Goal: Transaction & Acquisition: Purchase product/service

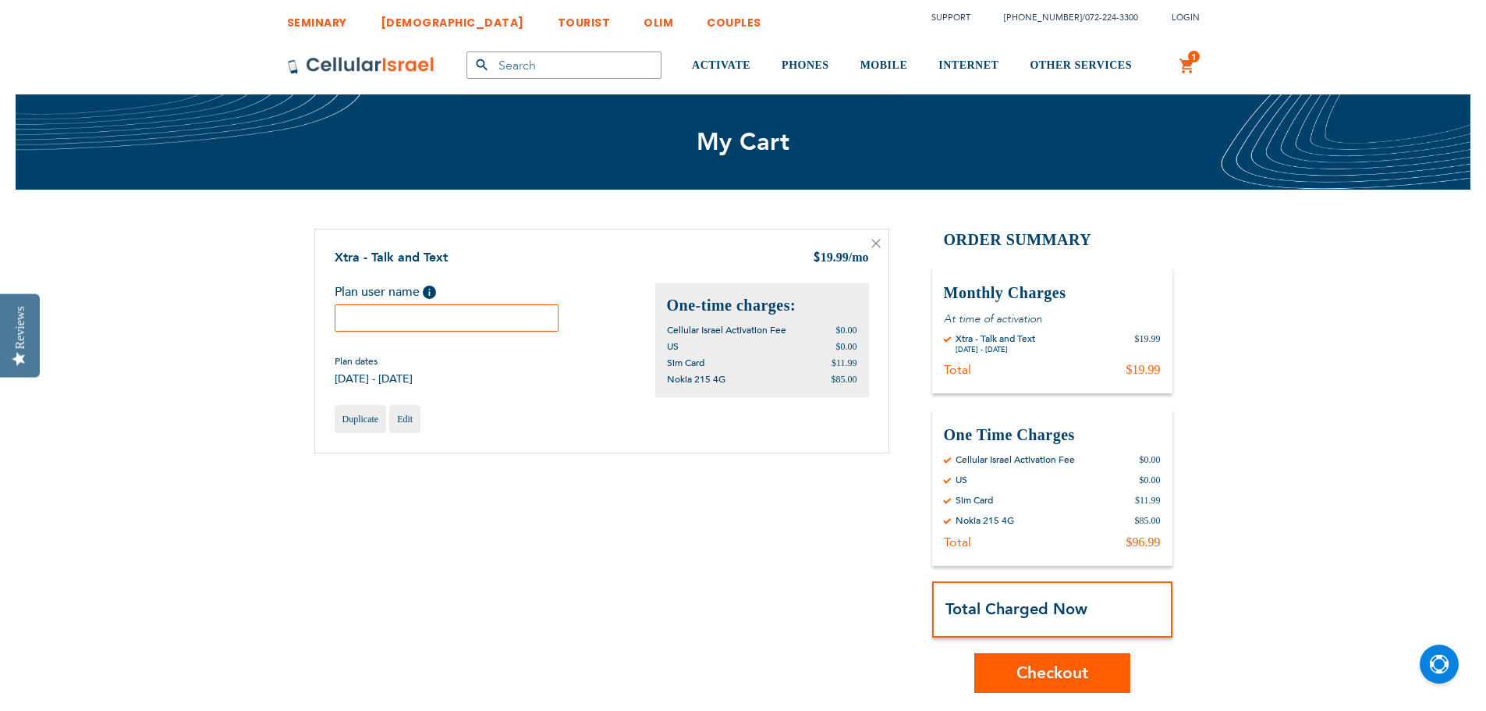
type input "rnitekman"
click at [438, 321] on input "text" at bounding box center [447, 317] width 225 height 27
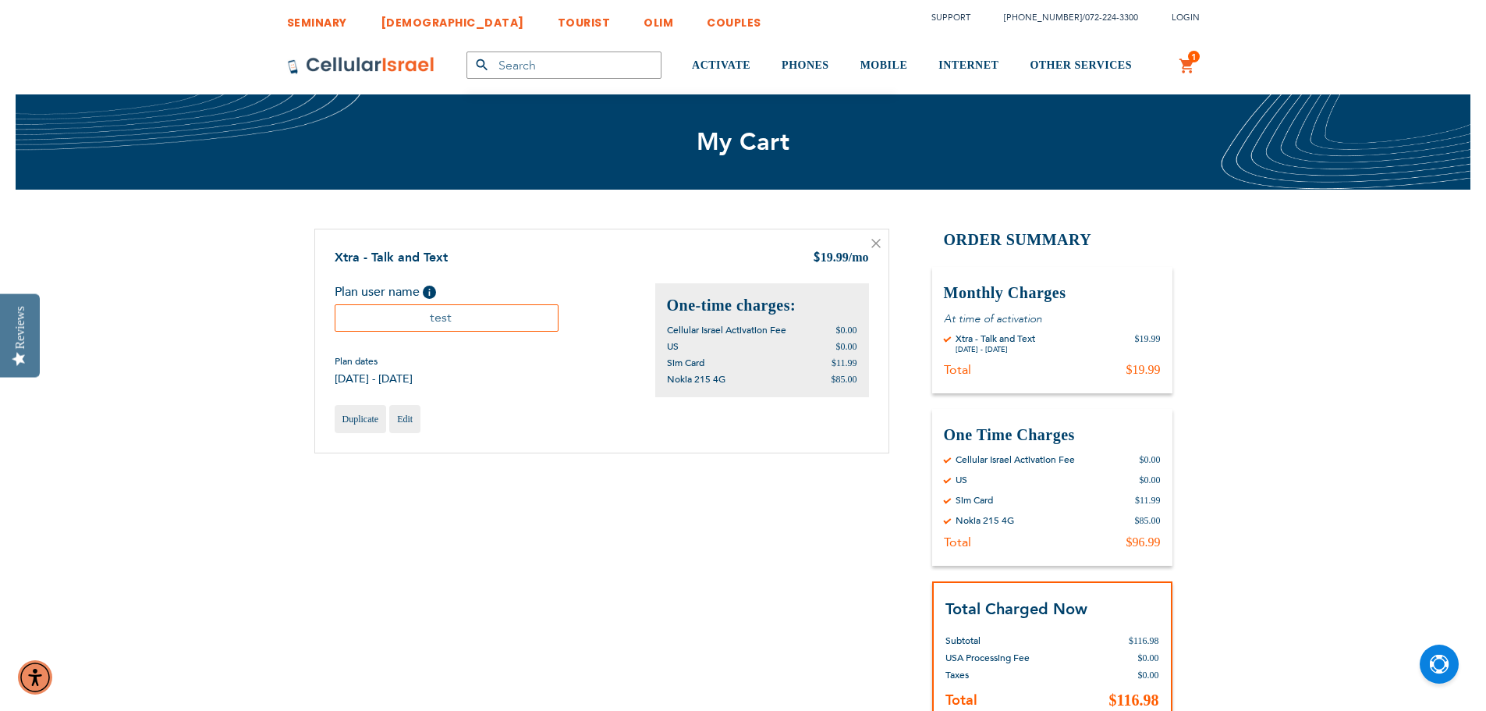
scroll to position [234, 0]
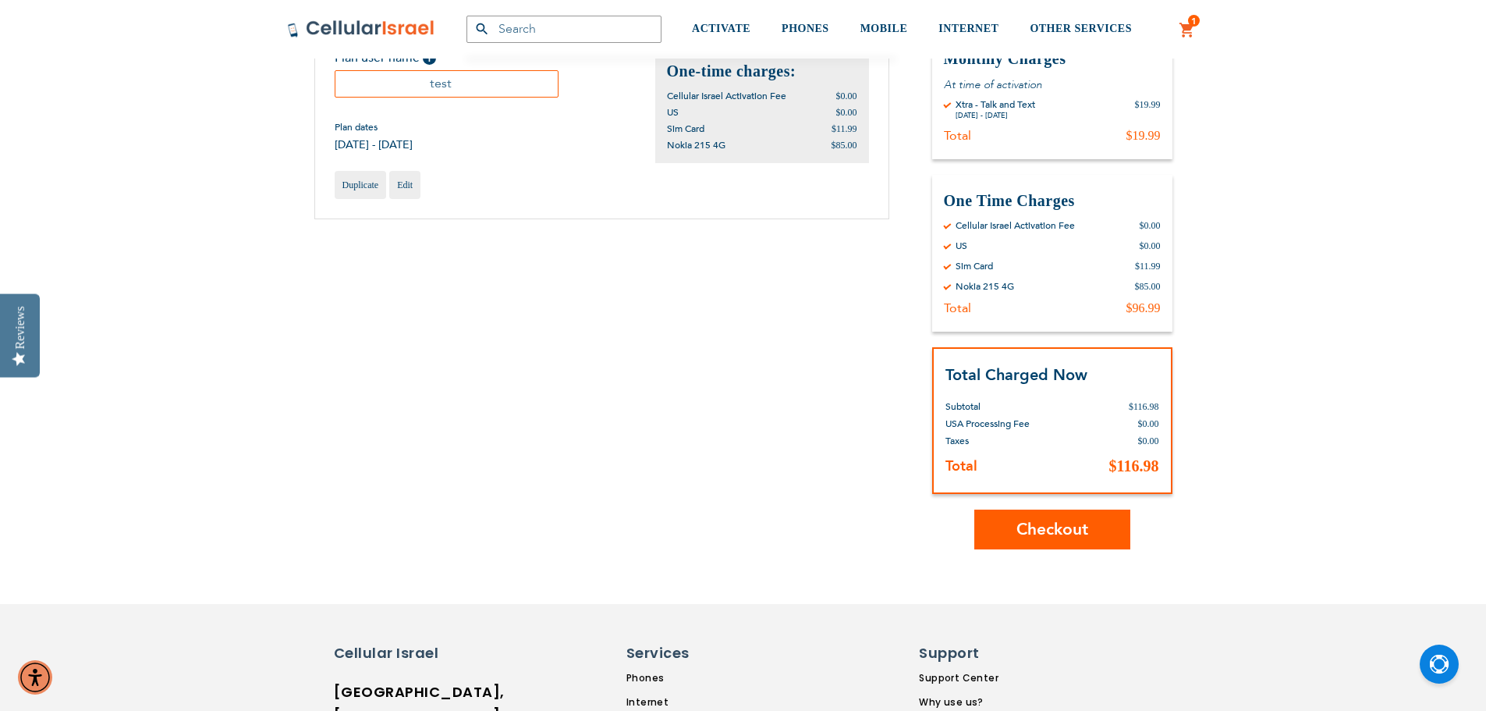
type input "test"
click at [1053, 527] on span "Checkout" at bounding box center [1052, 529] width 72 height 23
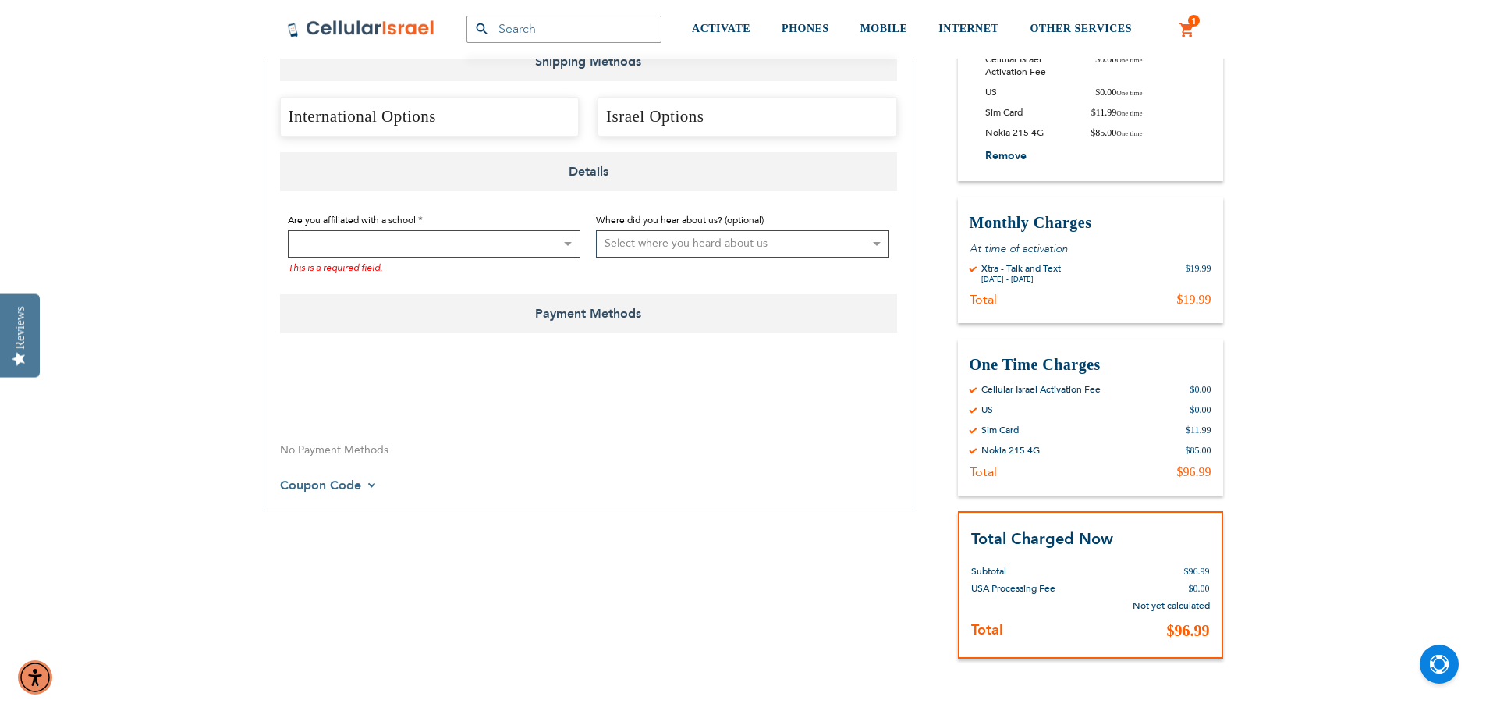
scroll to position [184, 0]
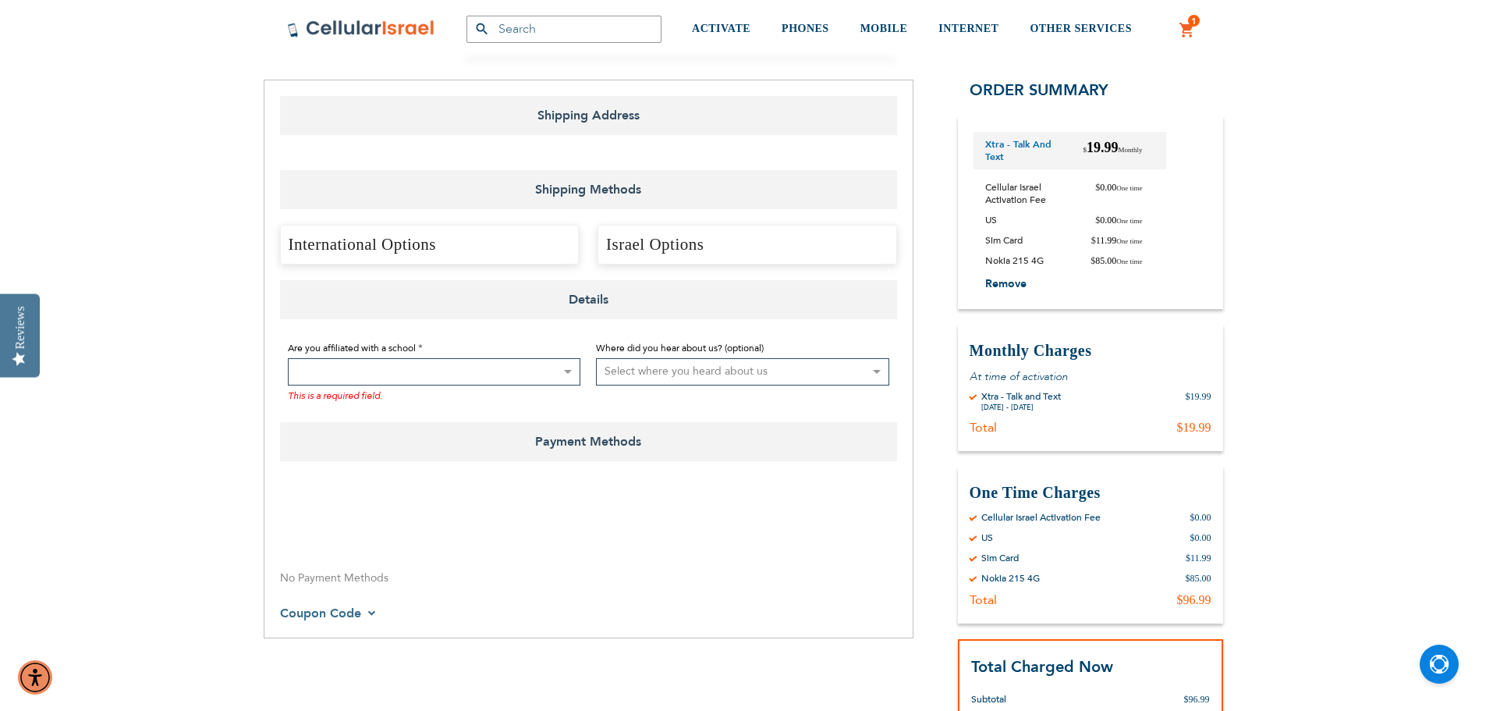
select select "US"
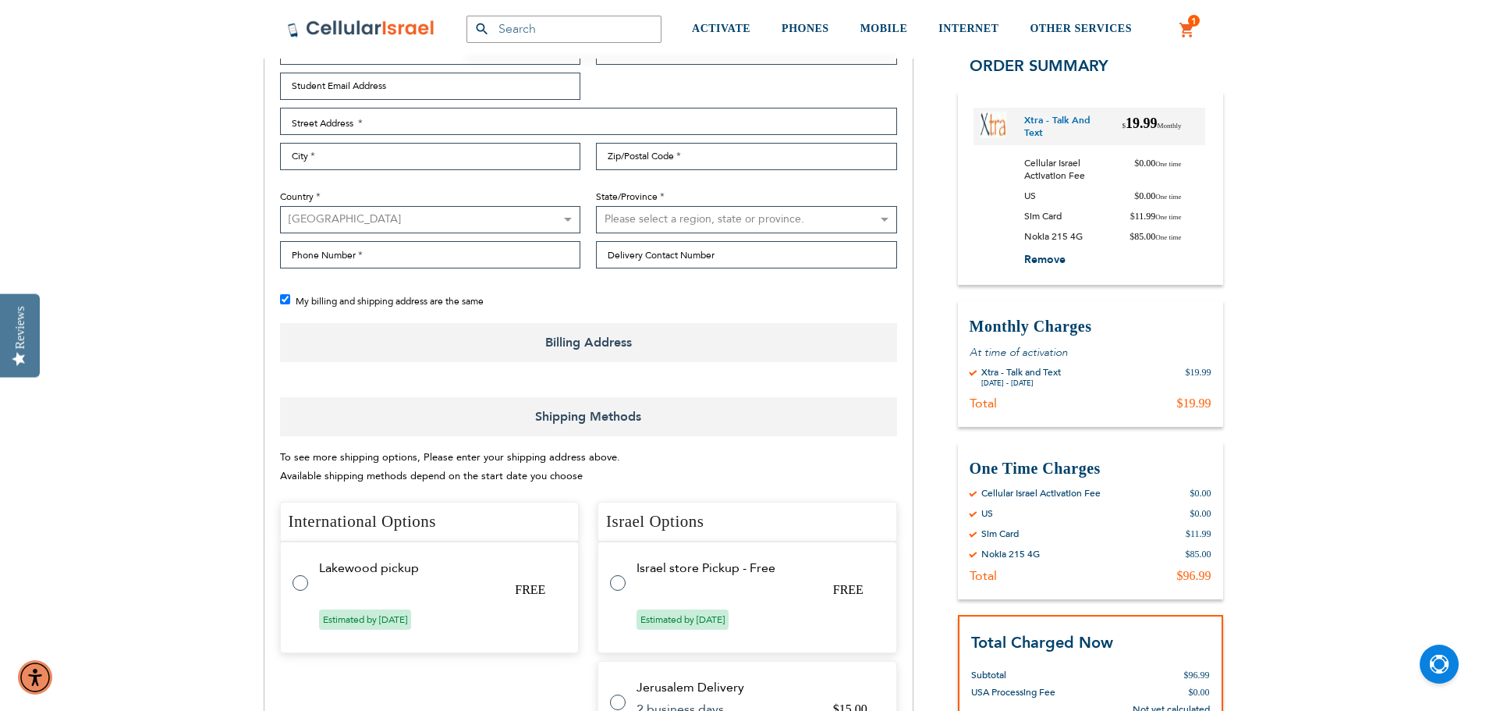
checkbox input "true"
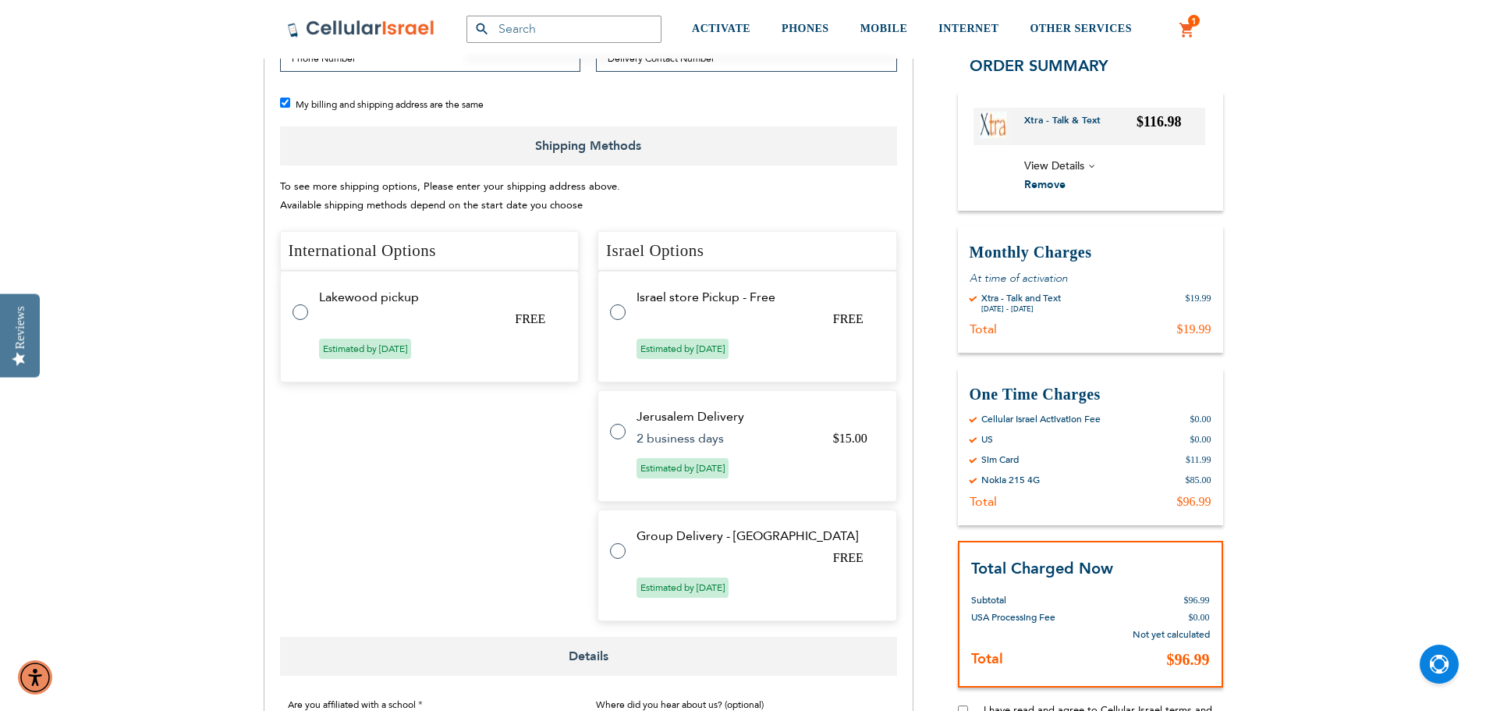
scroll to position [574, 0]
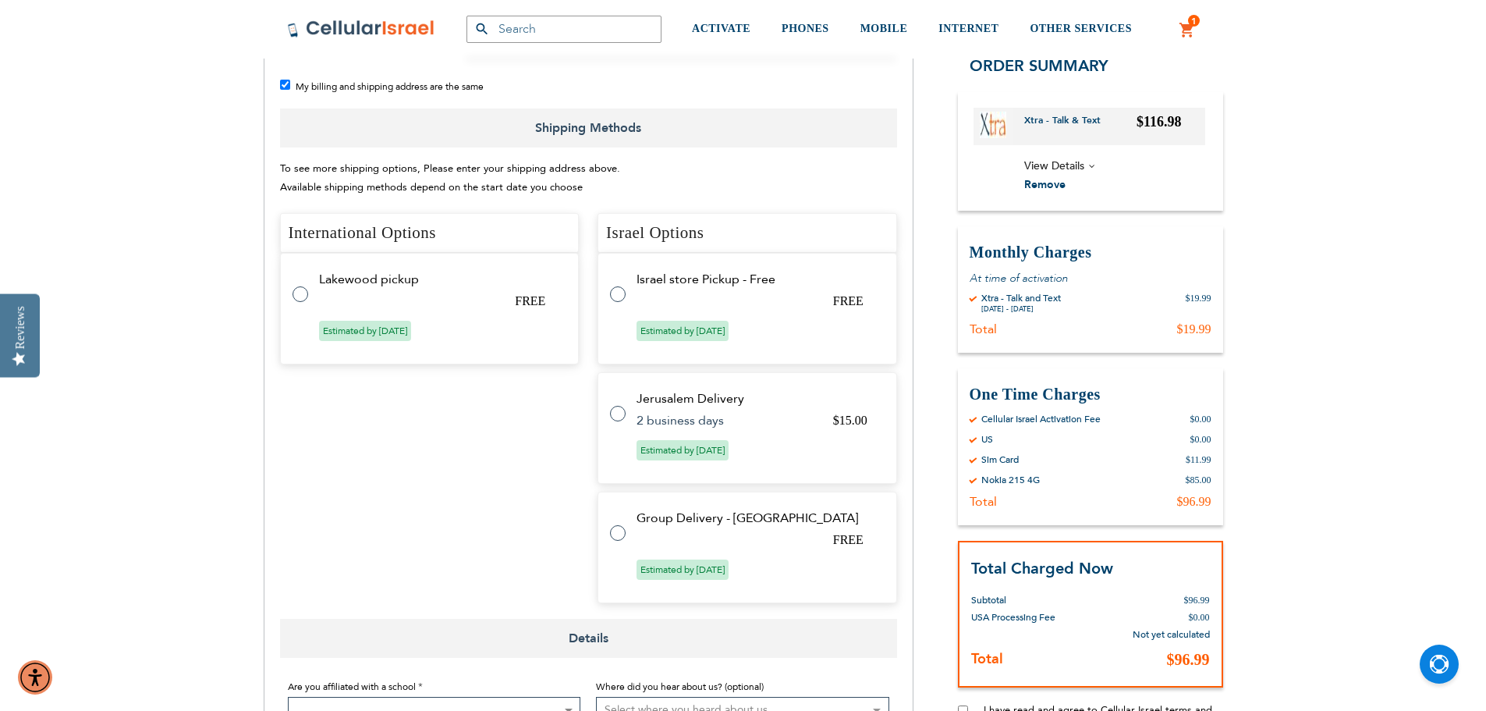
type input "rnitekman"
click at [618, 523] on label at bounding box center [625, 523] width 31 height 0
radio input "true"
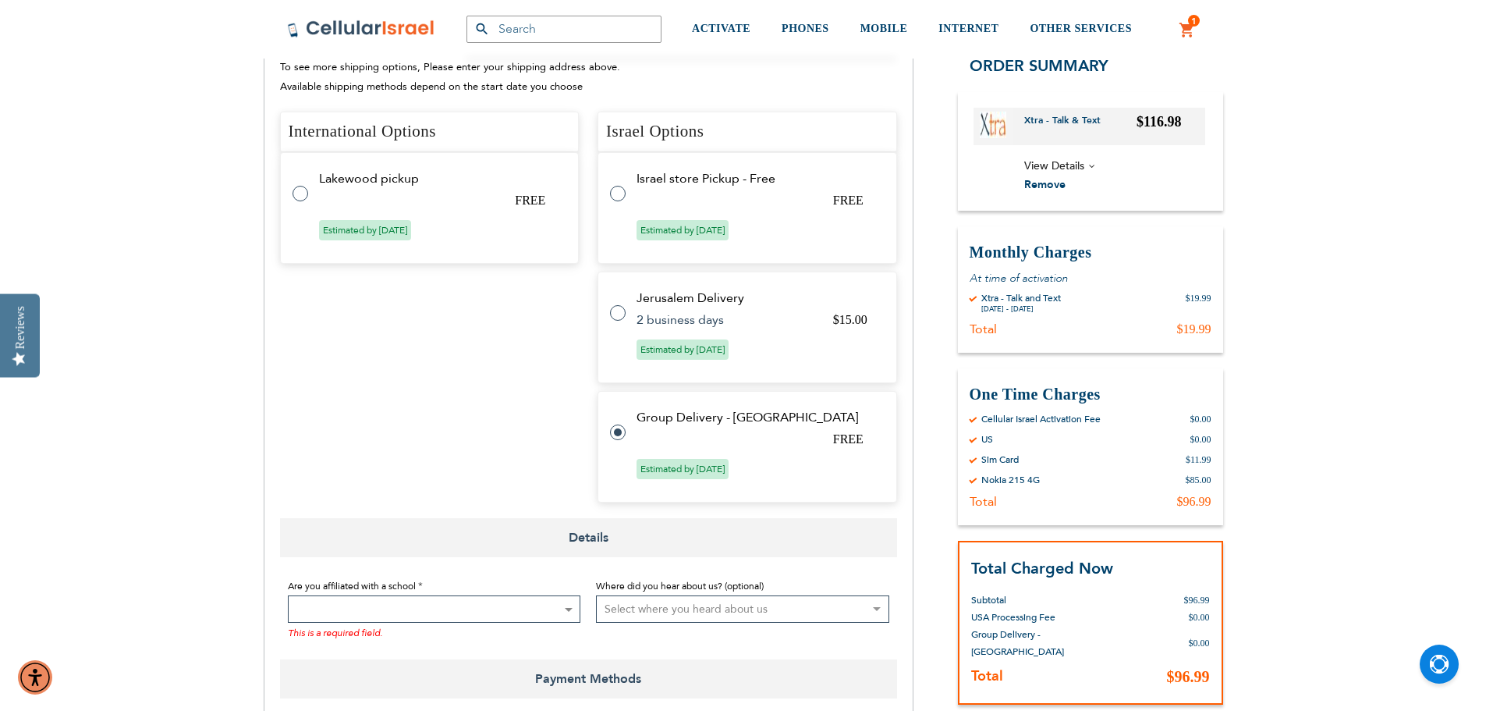
scroll to position [730, 0]
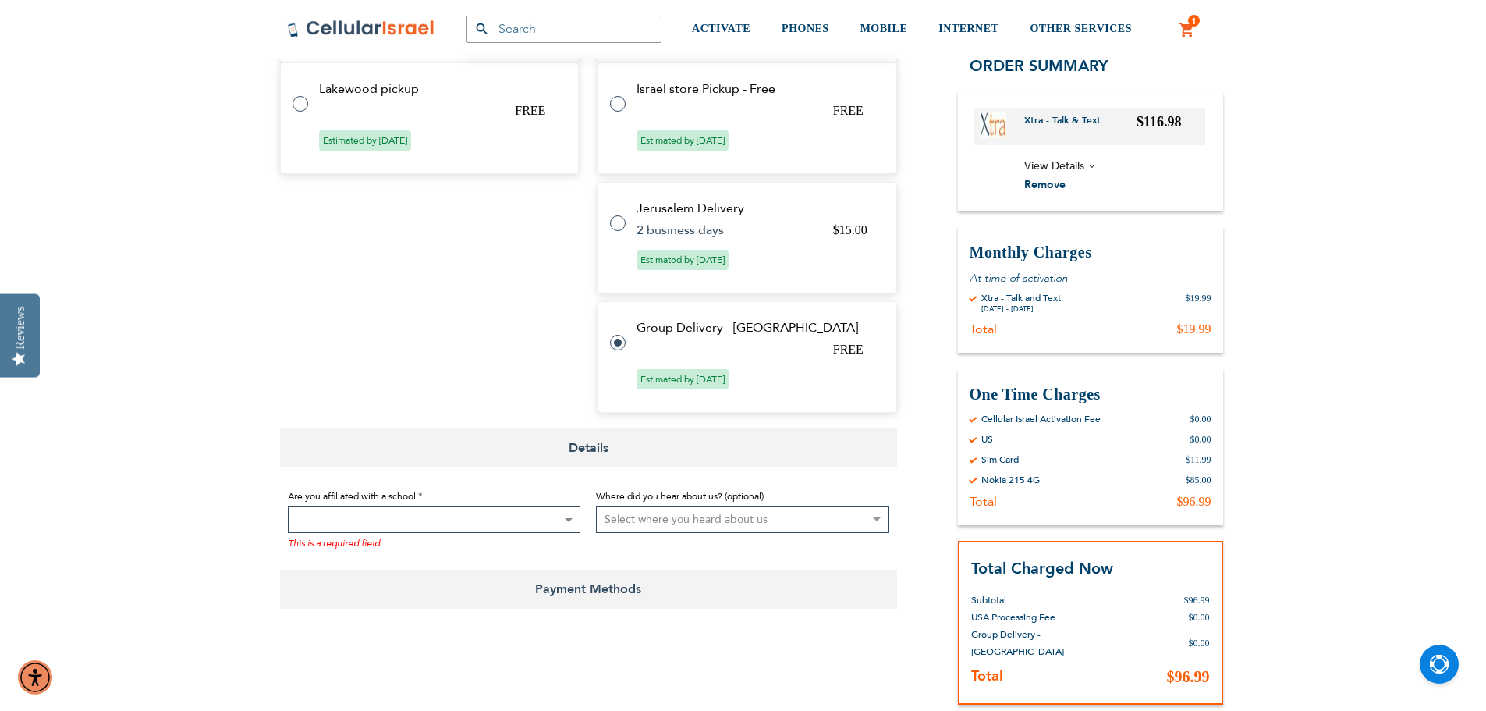
click at [478, 516] on span at bounding box center [434, 519] width 293 height 27
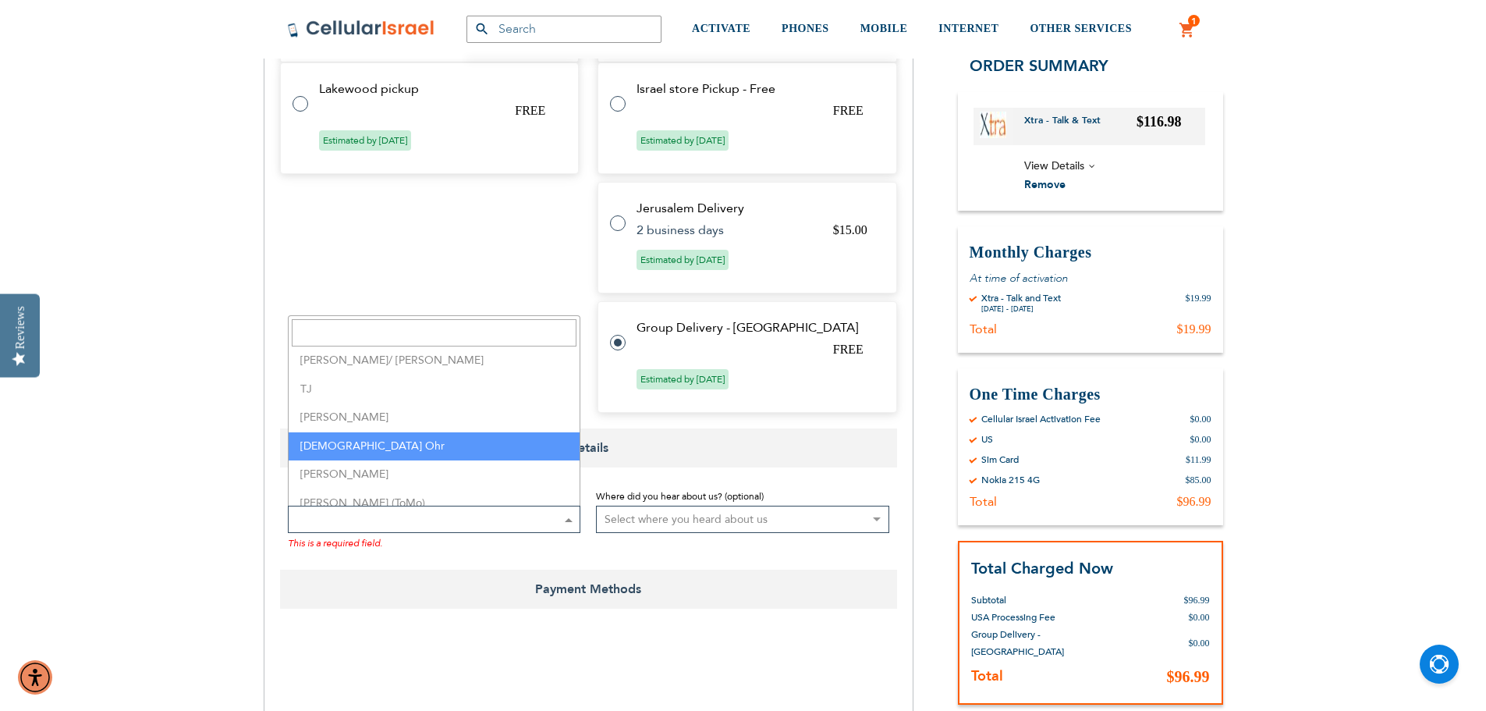
scroll to position [3979, 0]
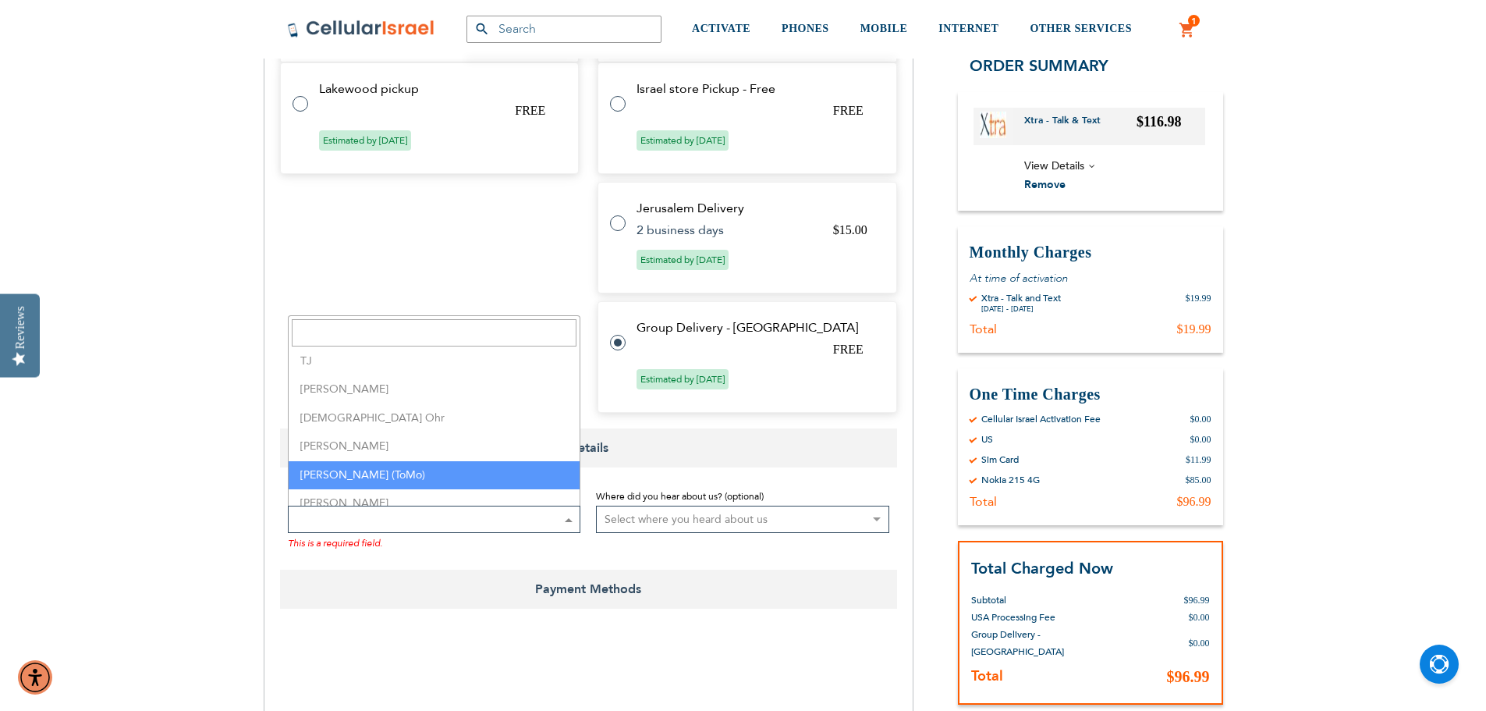
select select "165"
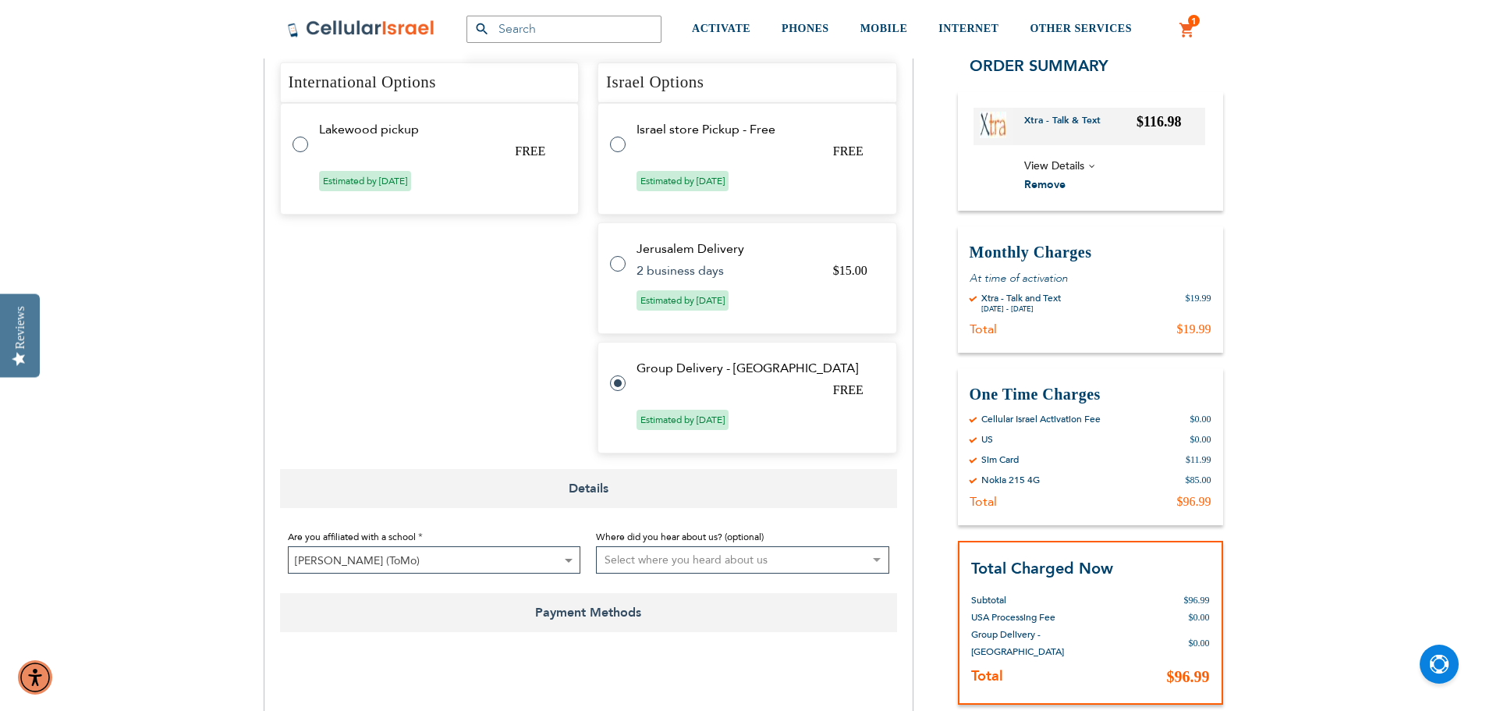
scroll to position [780, 0]
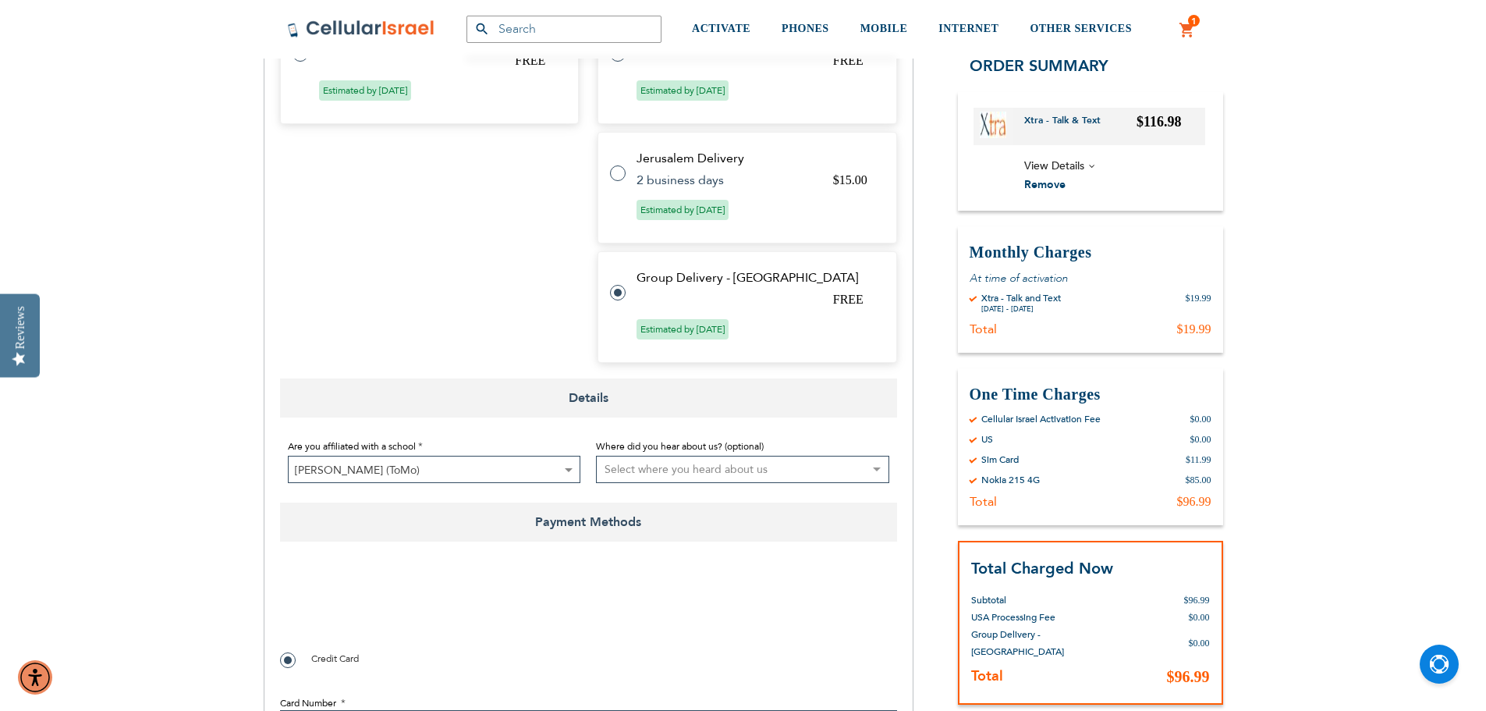
checkbox input "false"
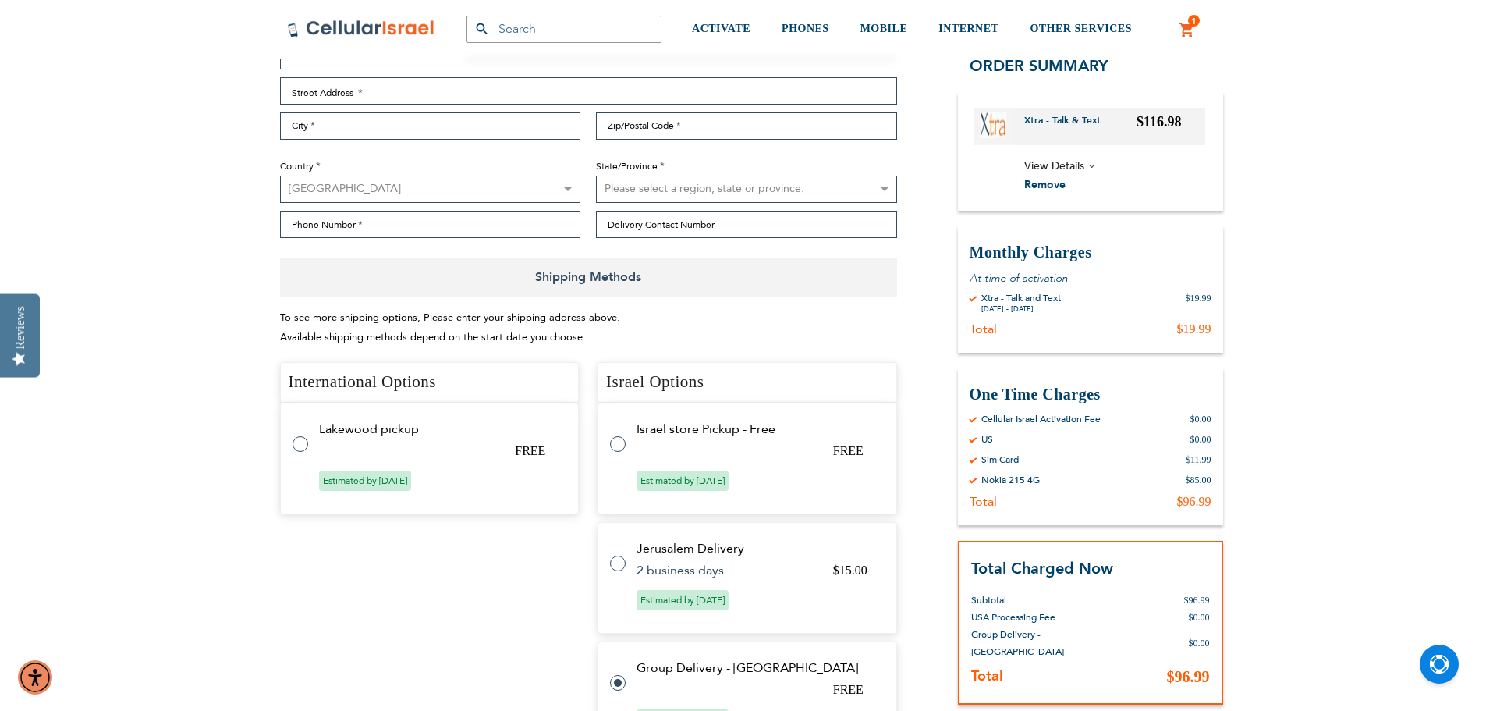
click at [506, 31] on input "text" at bounding box center [564, 29] width 195 height 27
paste input "Bais Yisroel Yeshiva Plan"
type input "Bais Yisroel Yeshiva Plan"
click at [467, 16] on button "submit" at bounding box center [482, 29] width 31 height 27
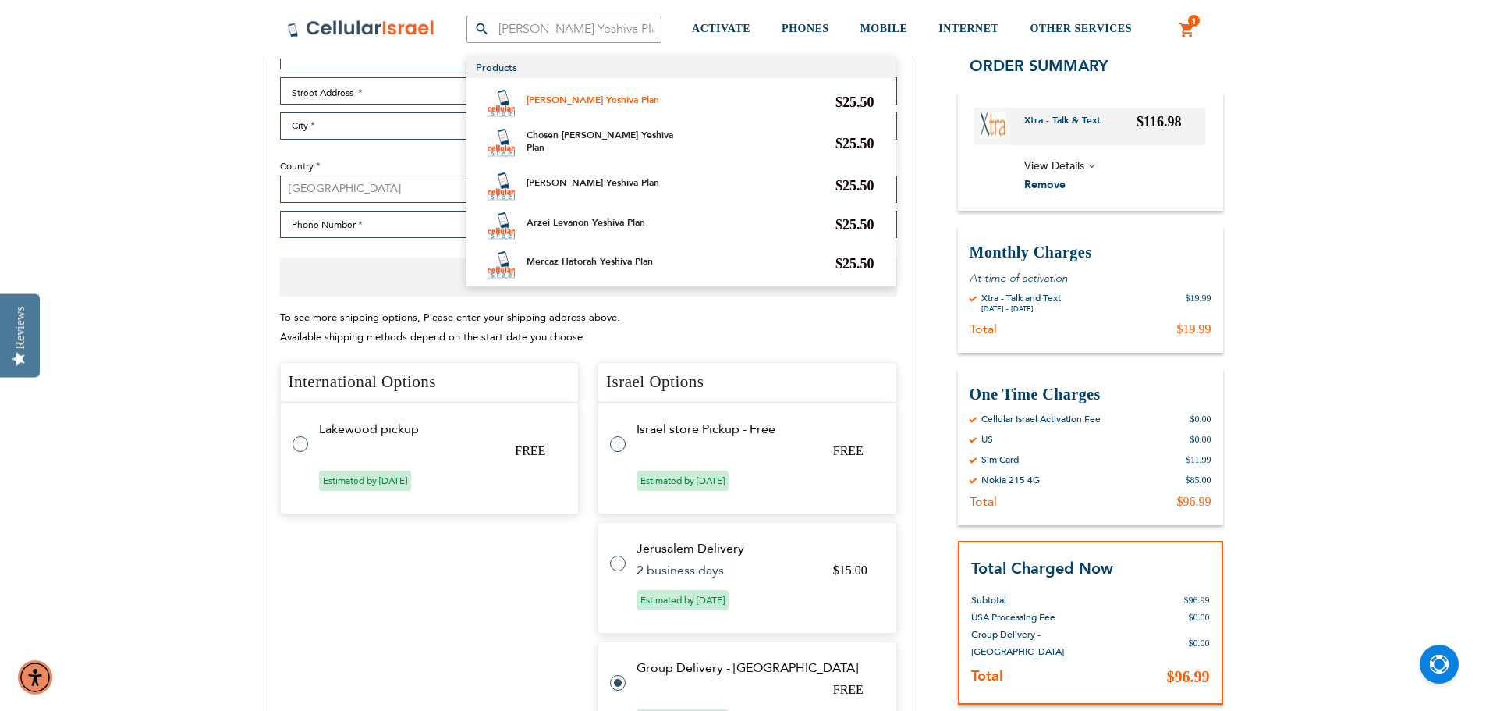
click at [619, 95] on link "Bais Yisroel Yeshiva Plan" at bounding box center [593, 100] width 133 height 12
